Goal: Transaction & Acquisition: Obtain resource

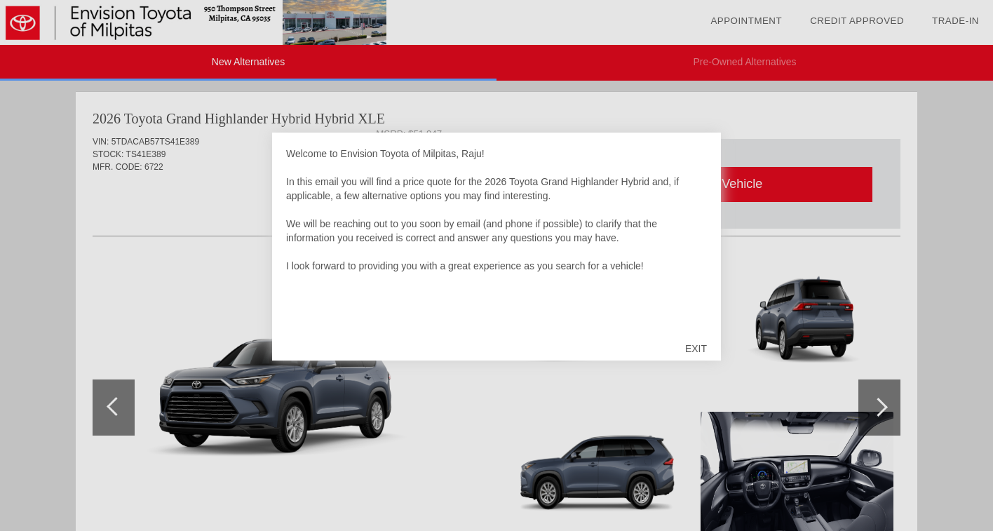
click at [702, 348] on div "EXIT" at bounding box center [696, 348] width 50 height 42
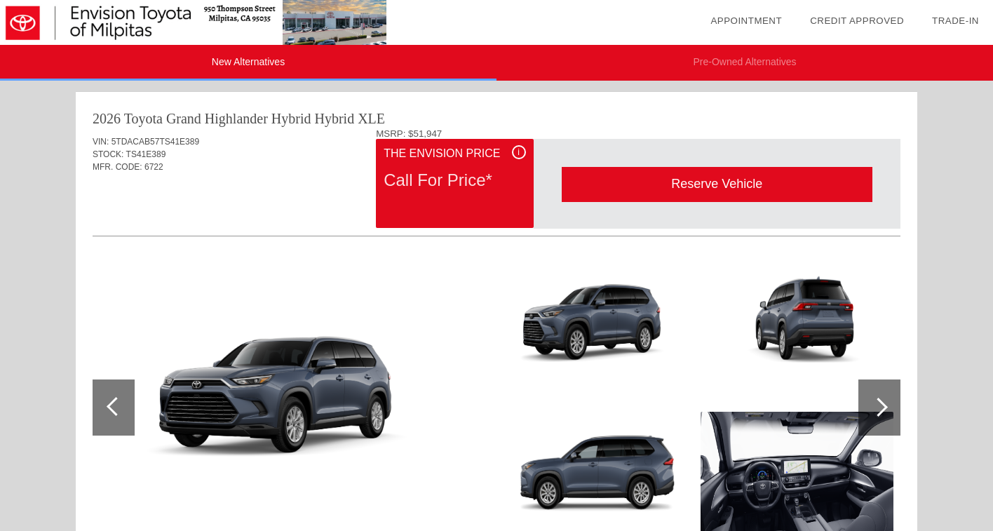
scroll to position [423, 0]
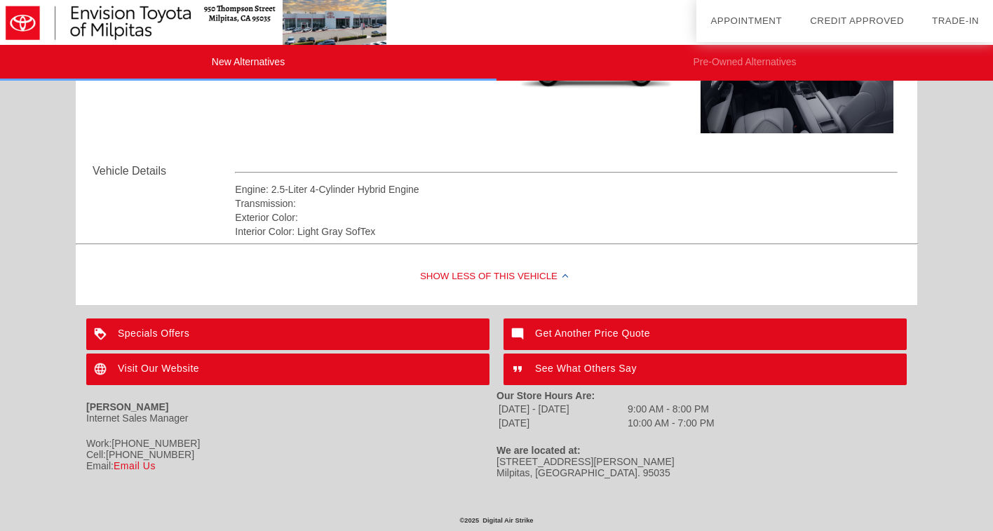
click at [523, 276] on div "Show Less of this Vehicle" at bounding box center [496, 277] width 841 height 56
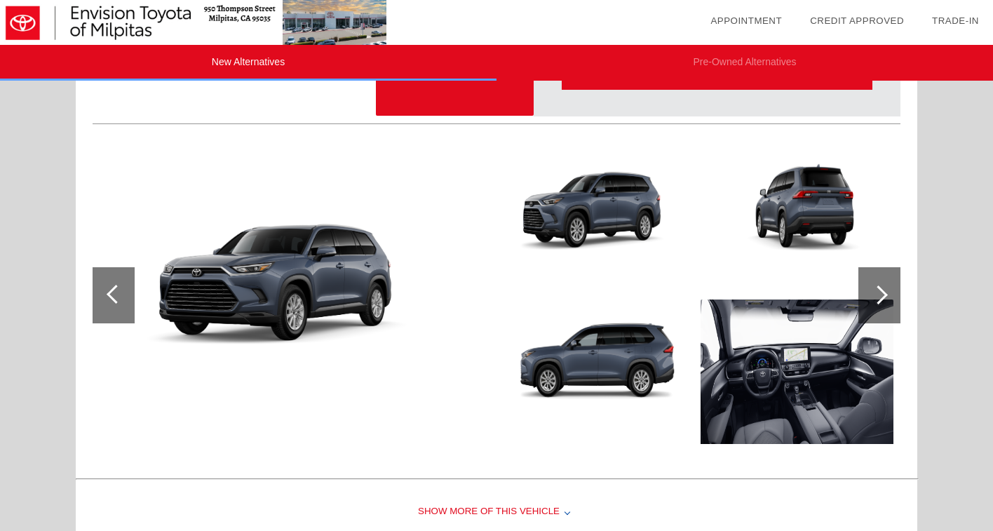
scroll to position [0, 0]
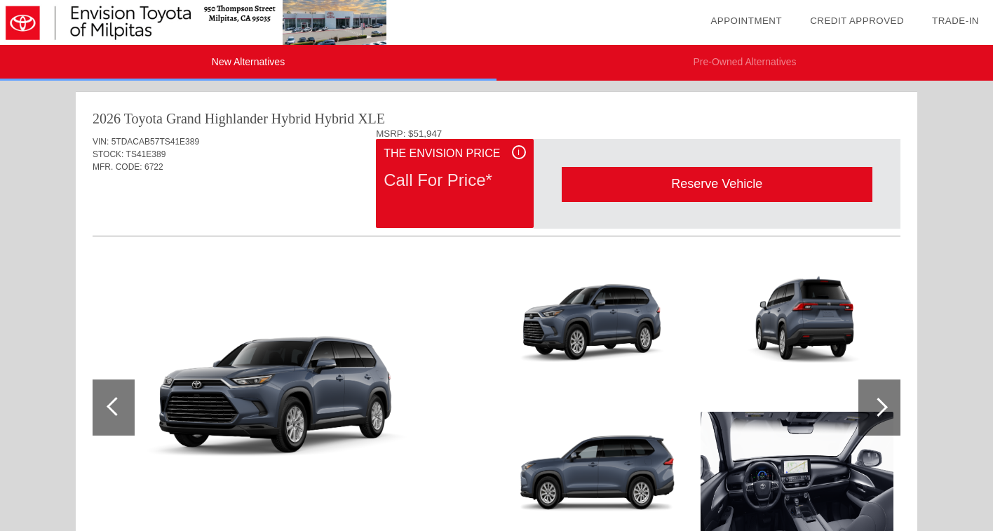
click at [433, 186] on div "Call For Price*" at bounding box center [454, 180] width 142 height 36
click at [675, 185] on div "Reserve Vehicle" at bounding box center [717, 184] width 311 height 34
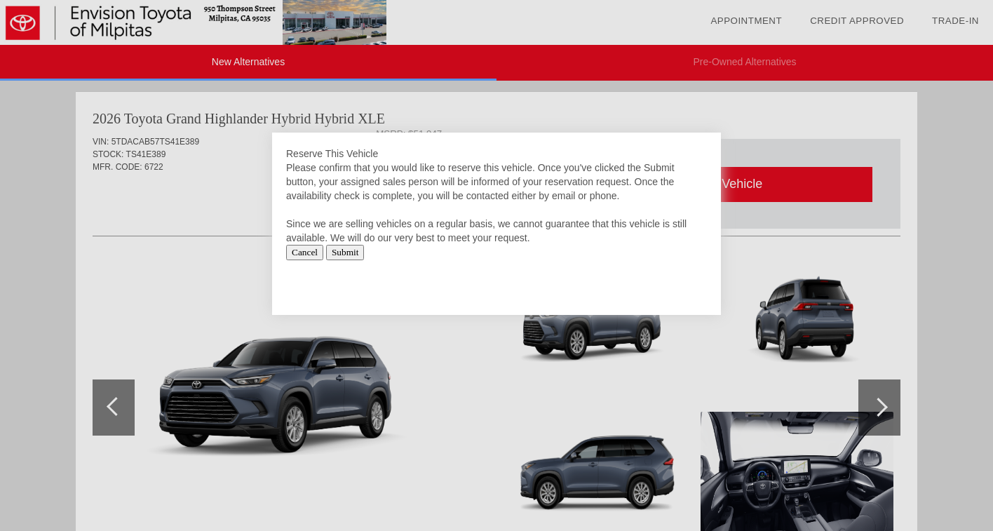
click at [356, 253] on input "Submit" at bounding box center [345, 252] width 39 height 15
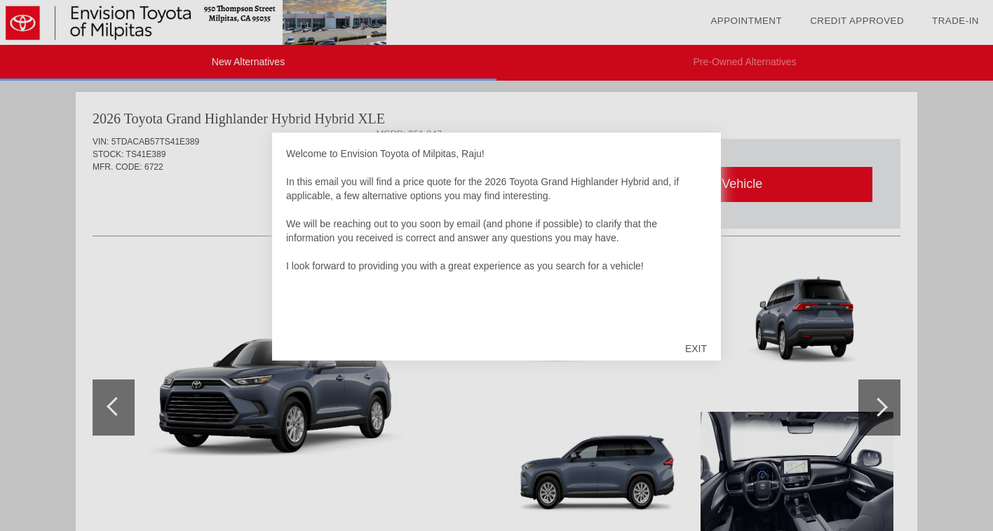
click at [698, 347] on div "EXIT" at bounding box center [696, 348] width 50 height 42
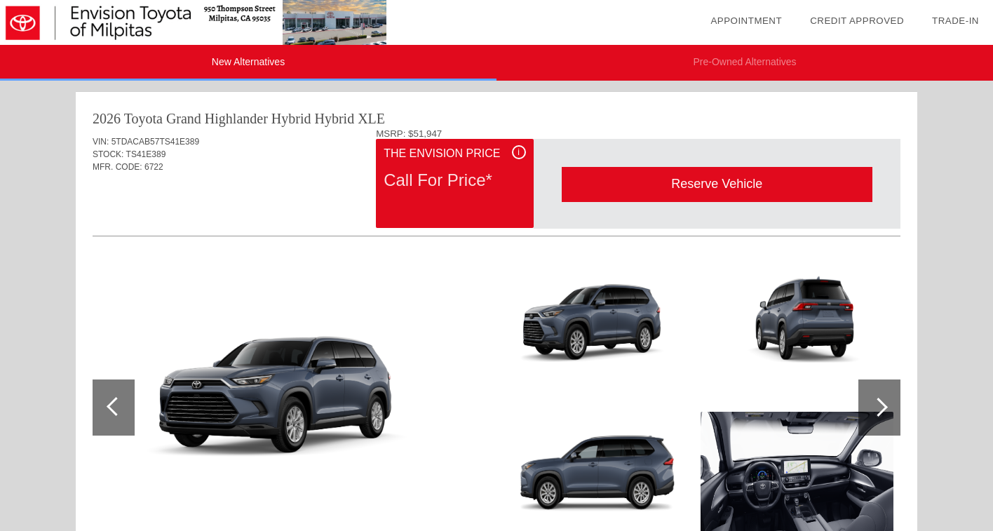
click at [885, 406] on div at bounding box center [878, 407] width 19 height 19
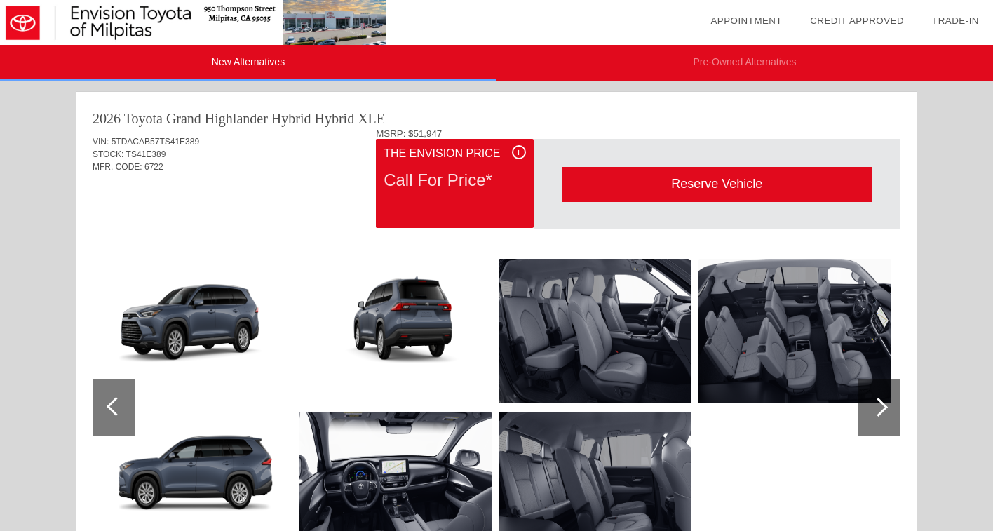
click at [885, 406] on div at bounding box center [878, 407] width 19 height 19
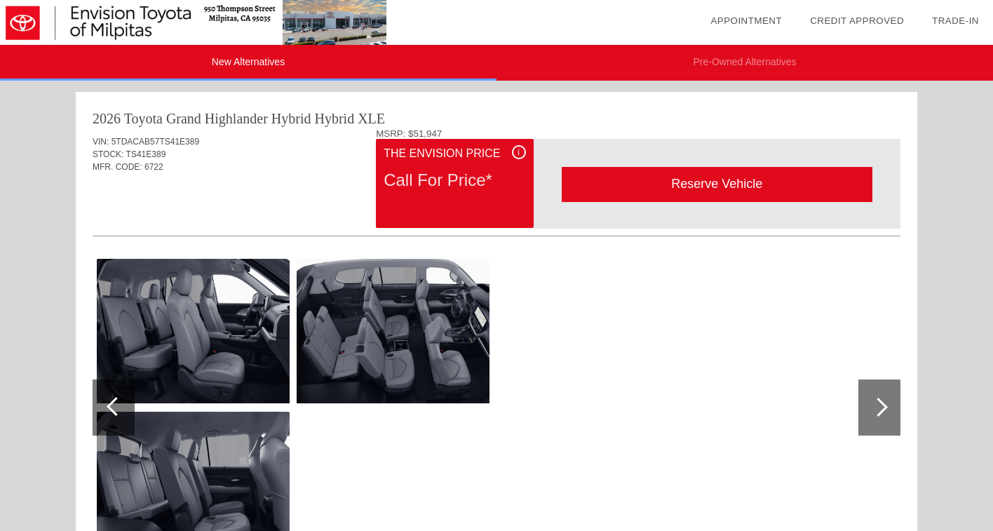
click at [885, 406] on div at bounding box center [878, 407] width 19 height 19
click at [885, 407] on div at bounding box center [878, 407] width 19 height 19
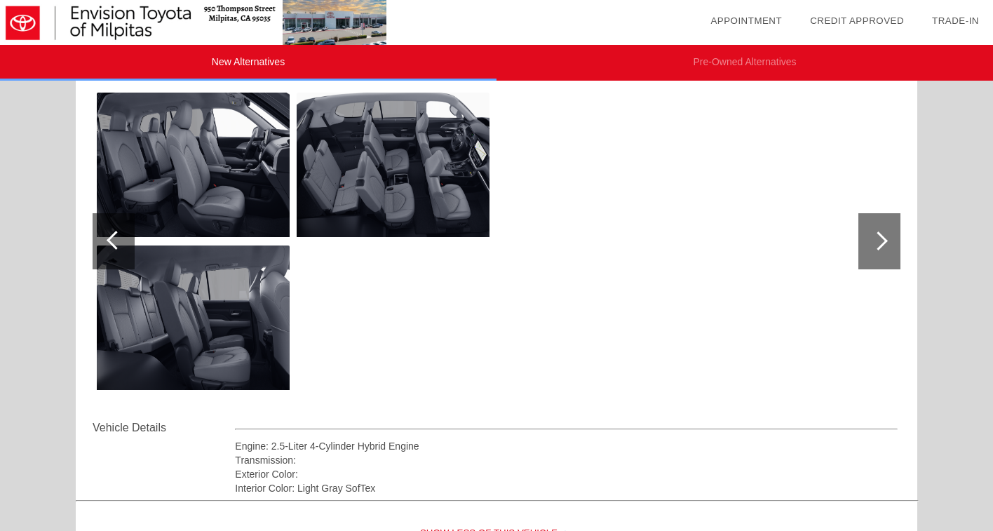
scroll to position [8, 0]
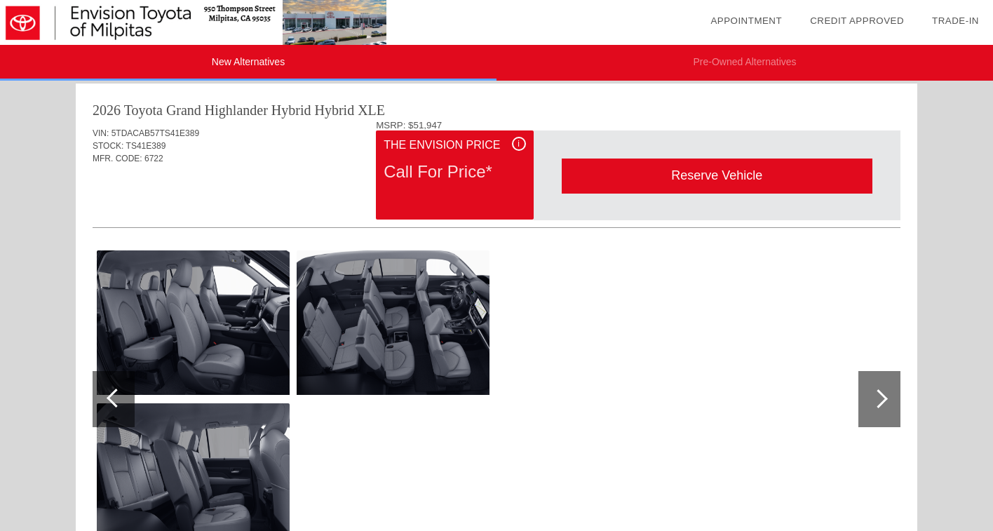
click at [111, 396] on div at bounding box center [116, 397] width 19 height 19
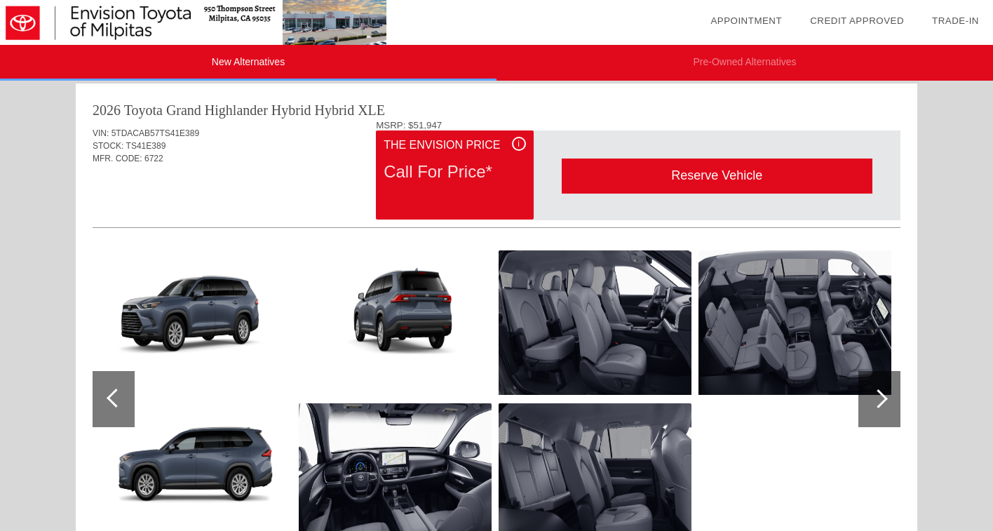
click at [111, 396] on div at bounding box center [116, 397] width 19 height 19
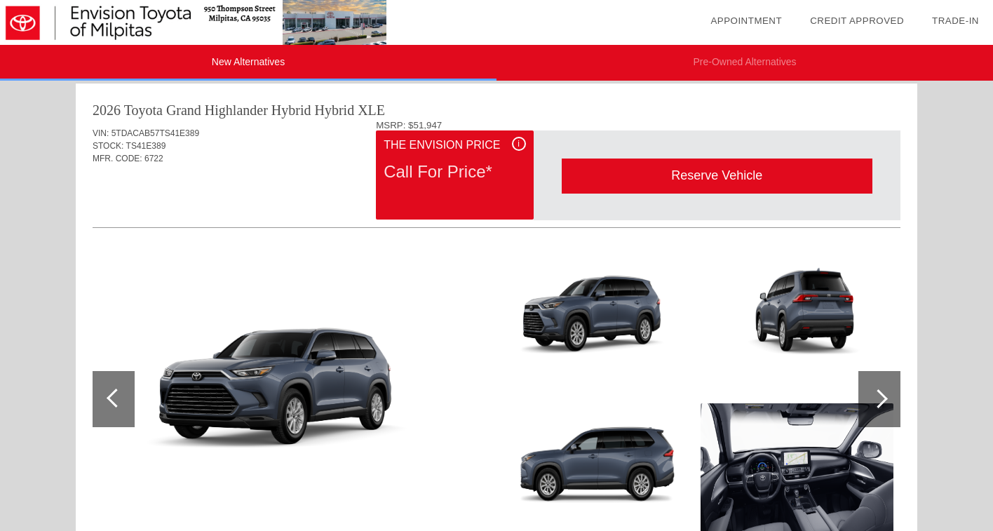
click at [117, 395] on div at bounding box center [116, 397] width 19 height 19
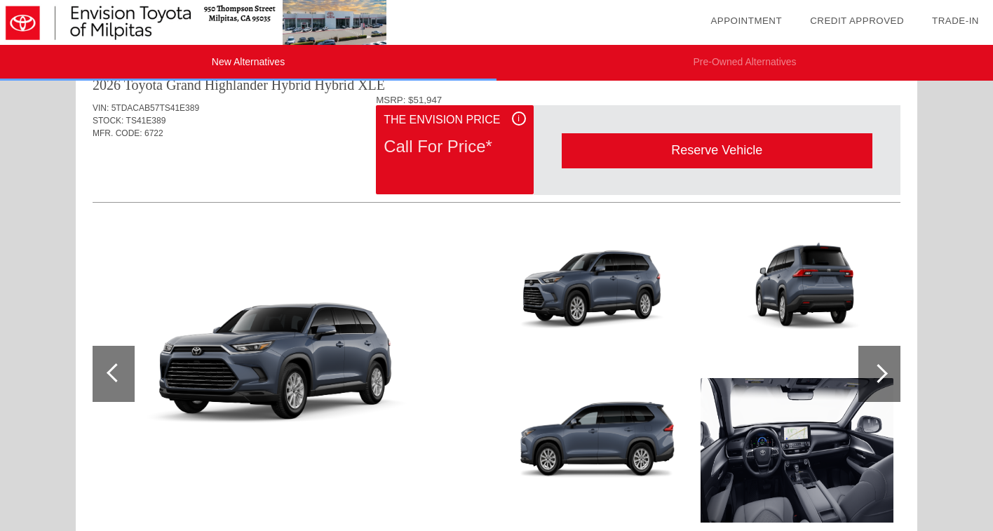
click at [290, 374] on img at bounding box center [292, 374] width 398 height 224
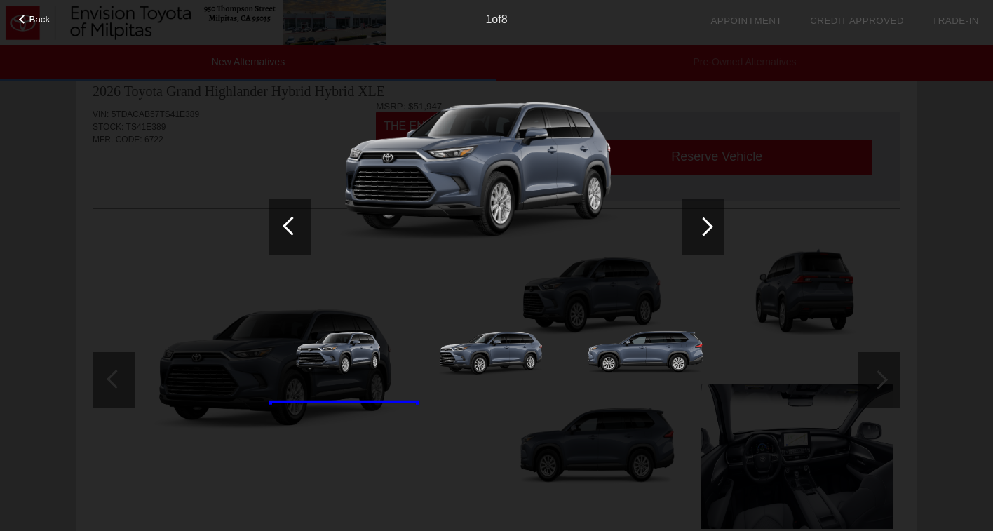
scroll to position [25, 0]
click at [33, 14] on span "Back" at bounding box center [39, 19] width 21 height 11
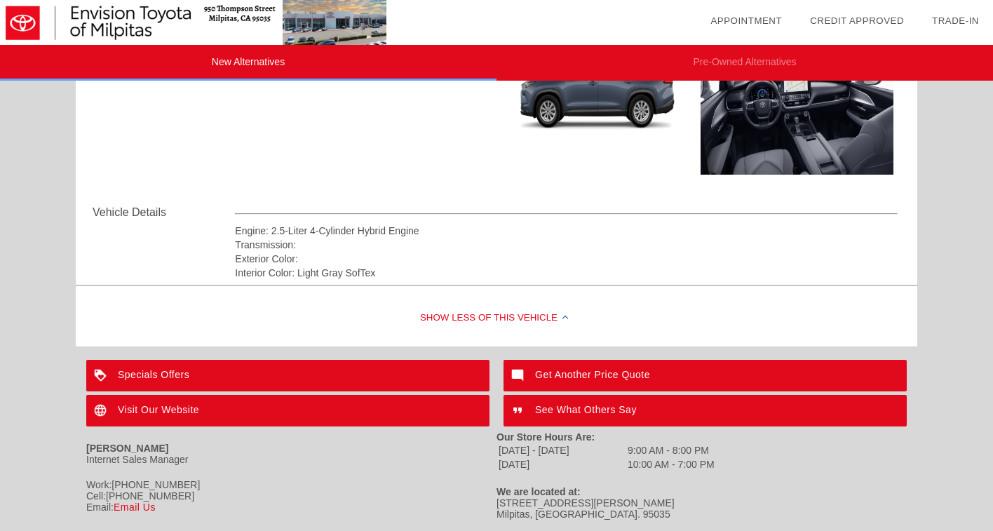
scroll to position [423, 0]
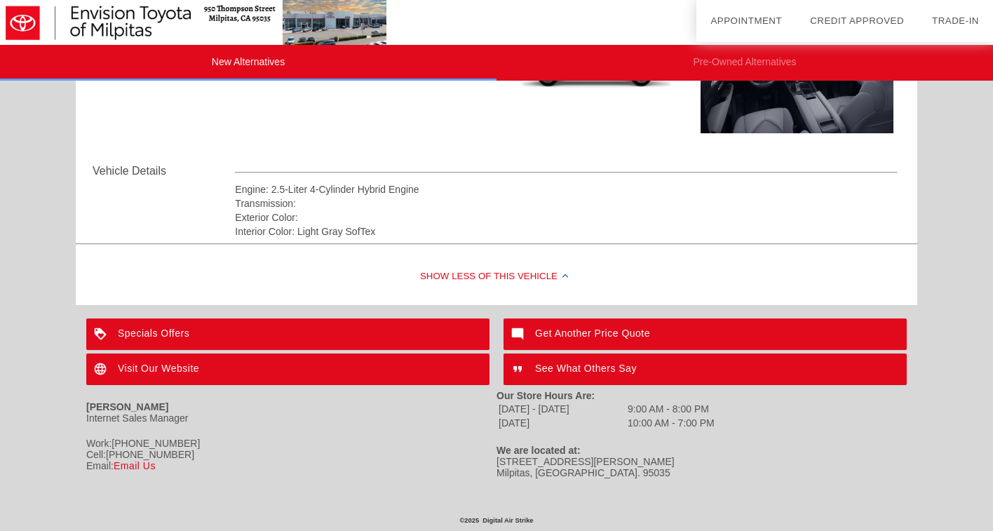
click at [185, 365] on div "Visit Our Website" at bounding box center [287, 369] width 403 height 32
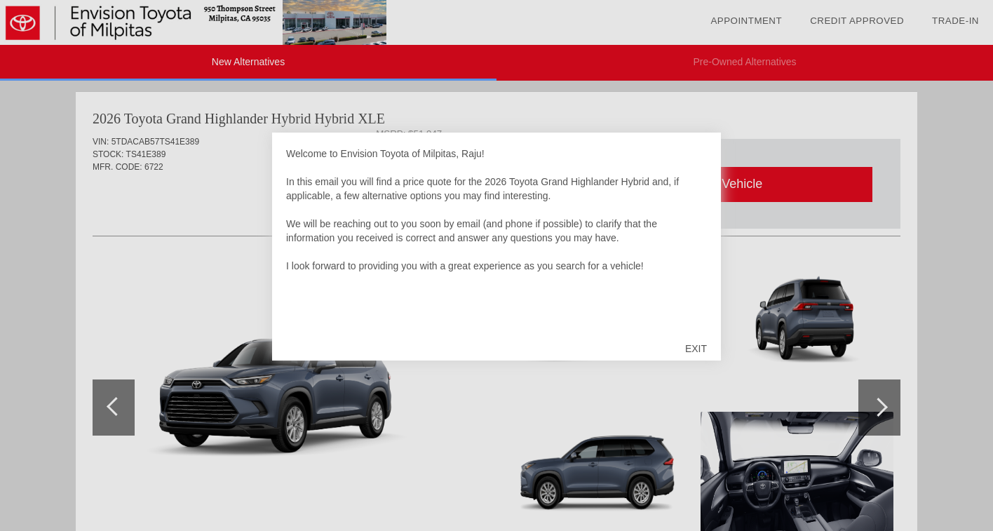
click at [693, 349] on div "EXIT" at bounding box center [696, 348] width 50 height 42
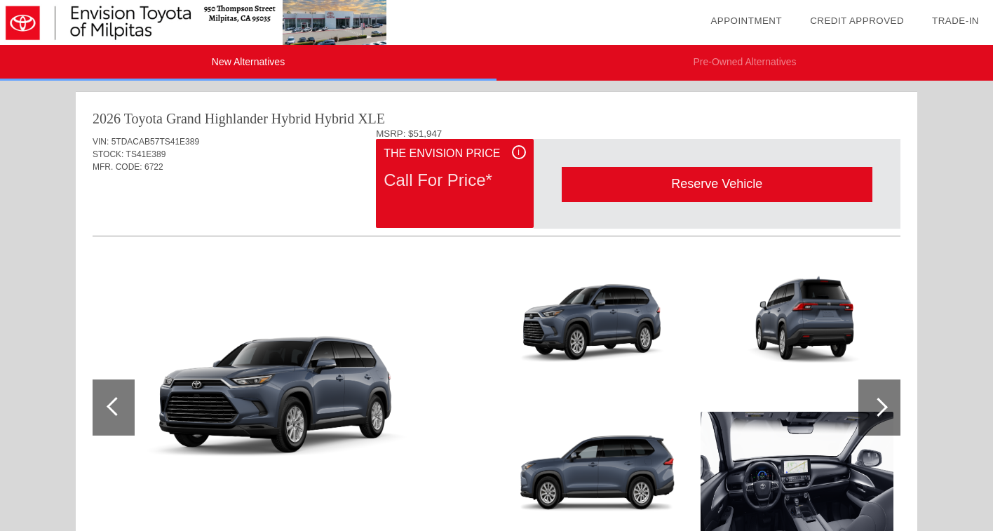
scroll to position [1, 0]
